Goal: Find specific fact: Find specific fact

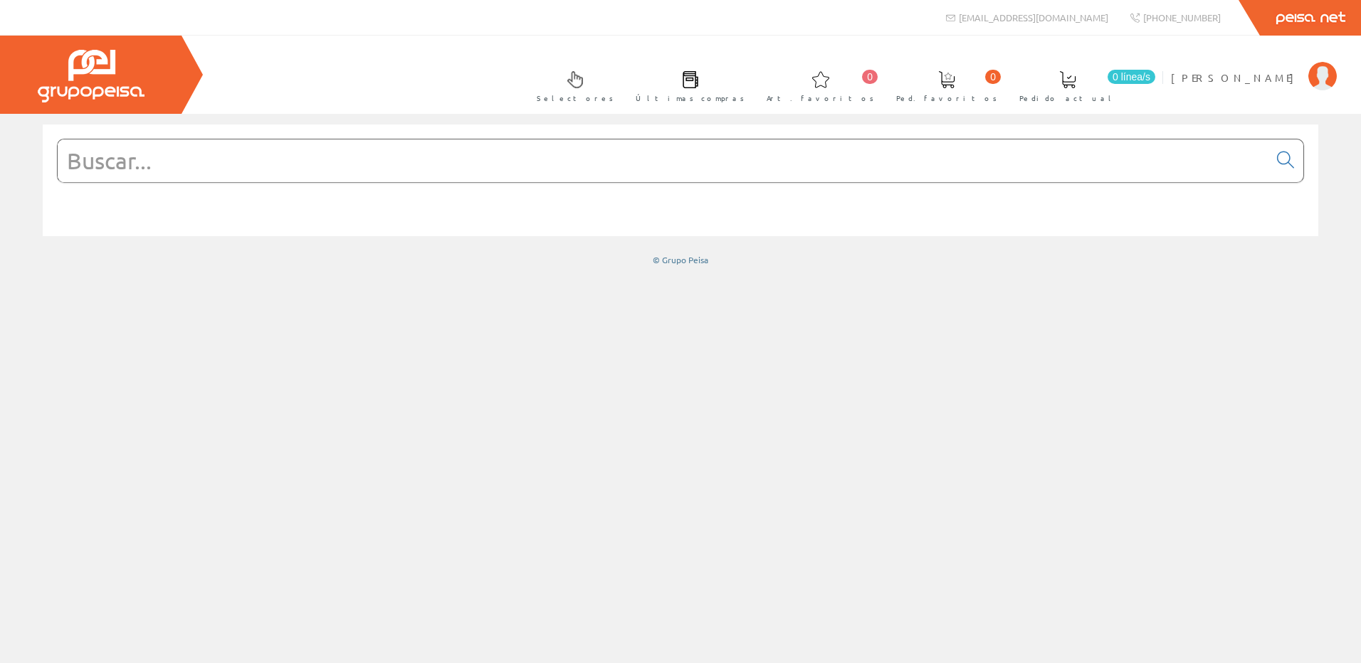
click at [306, 157] on input "text" at bounding box center [663, 161] width 1211 height 43
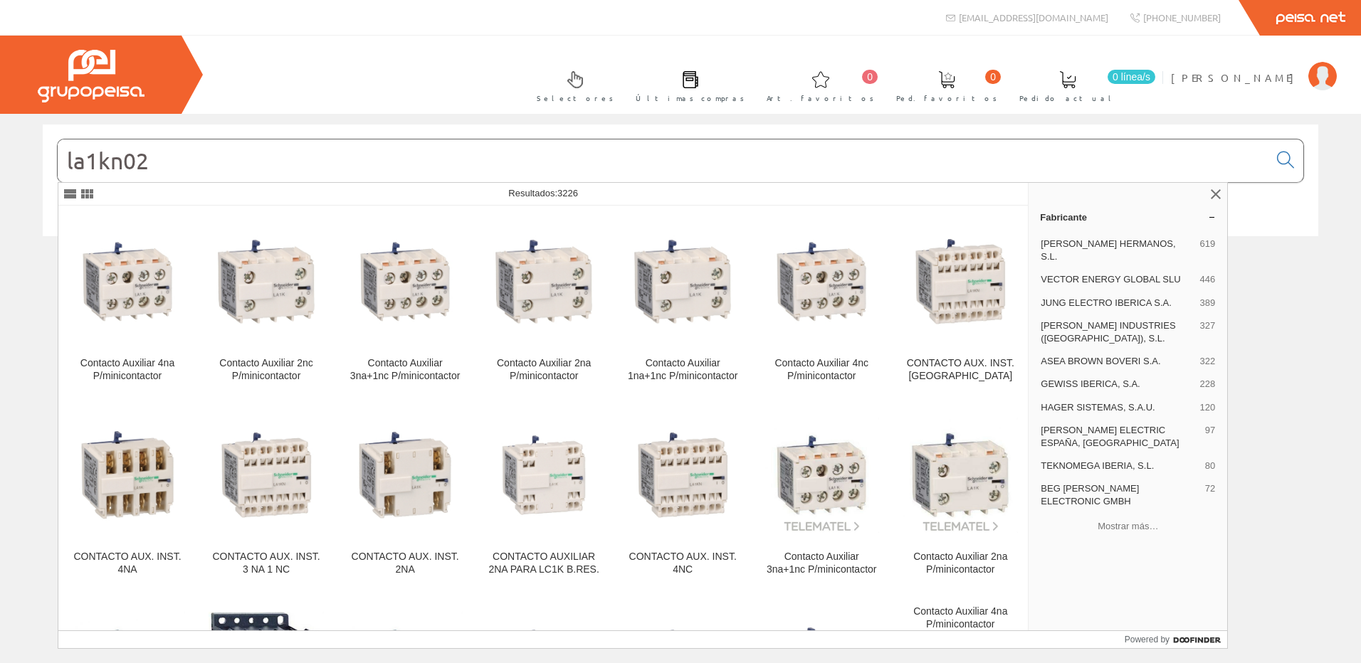
type input "la1kn02"
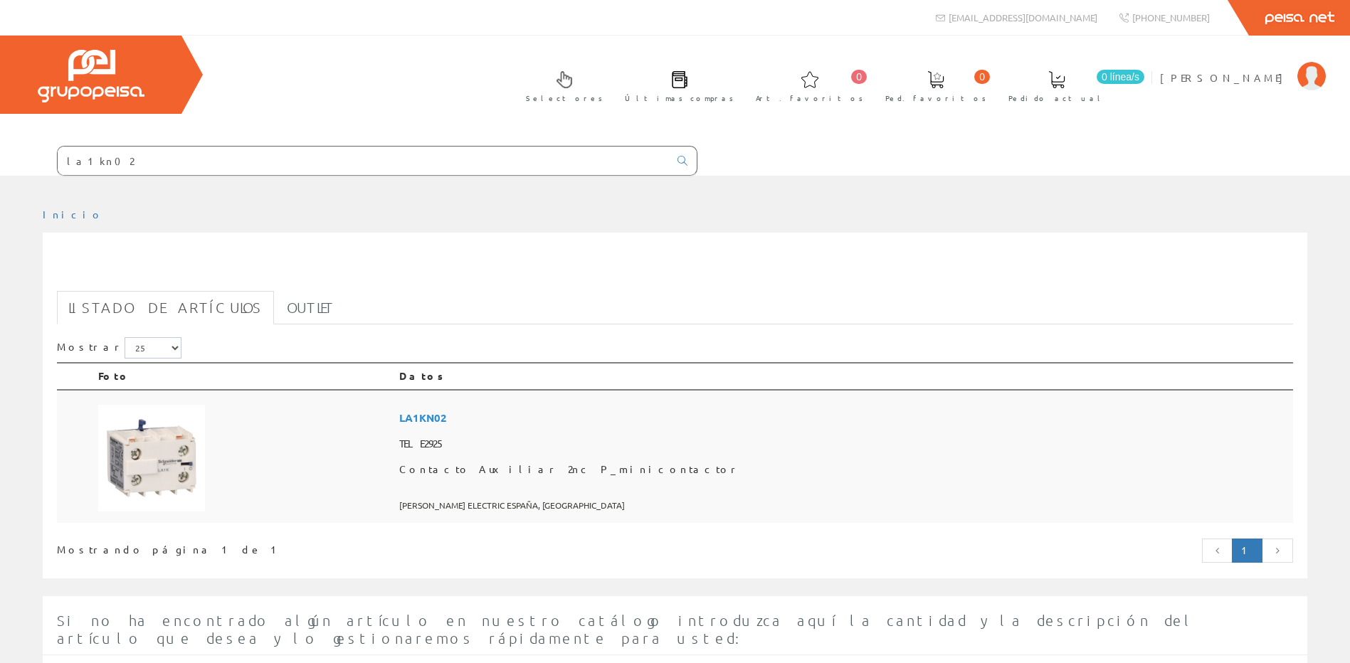
click at [175, 483] on img at bounding box center [151, 458] width 107 height 107
